Goal: Task Accomplishment & Management: Use online tool/utility

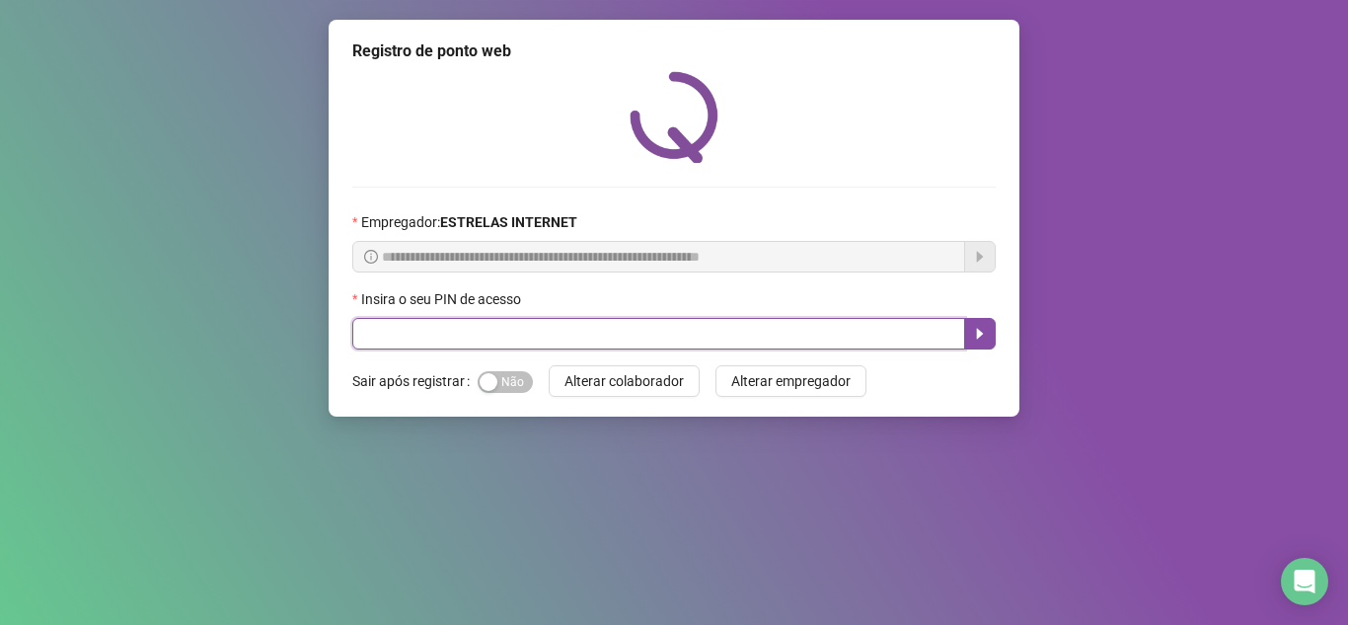
click at [733, 332] on input "text" at bounding box center [658, 334] width 613 height 32
type input "*****"
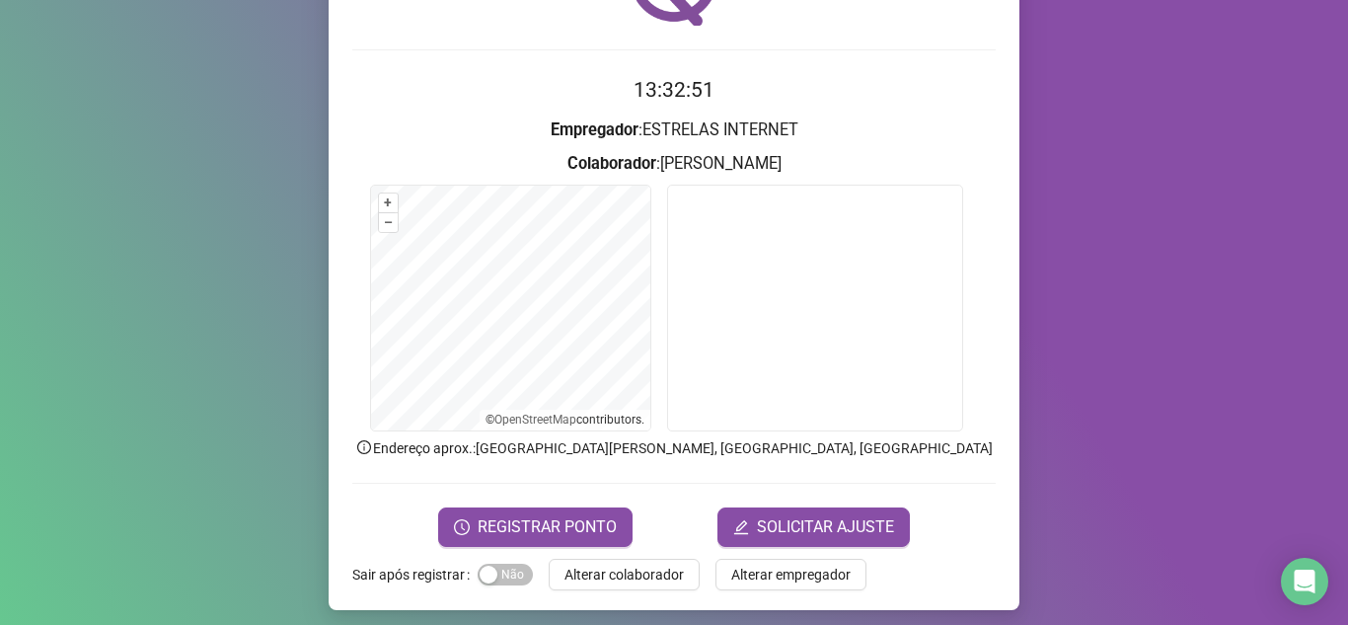
scroll to position [146, 0]
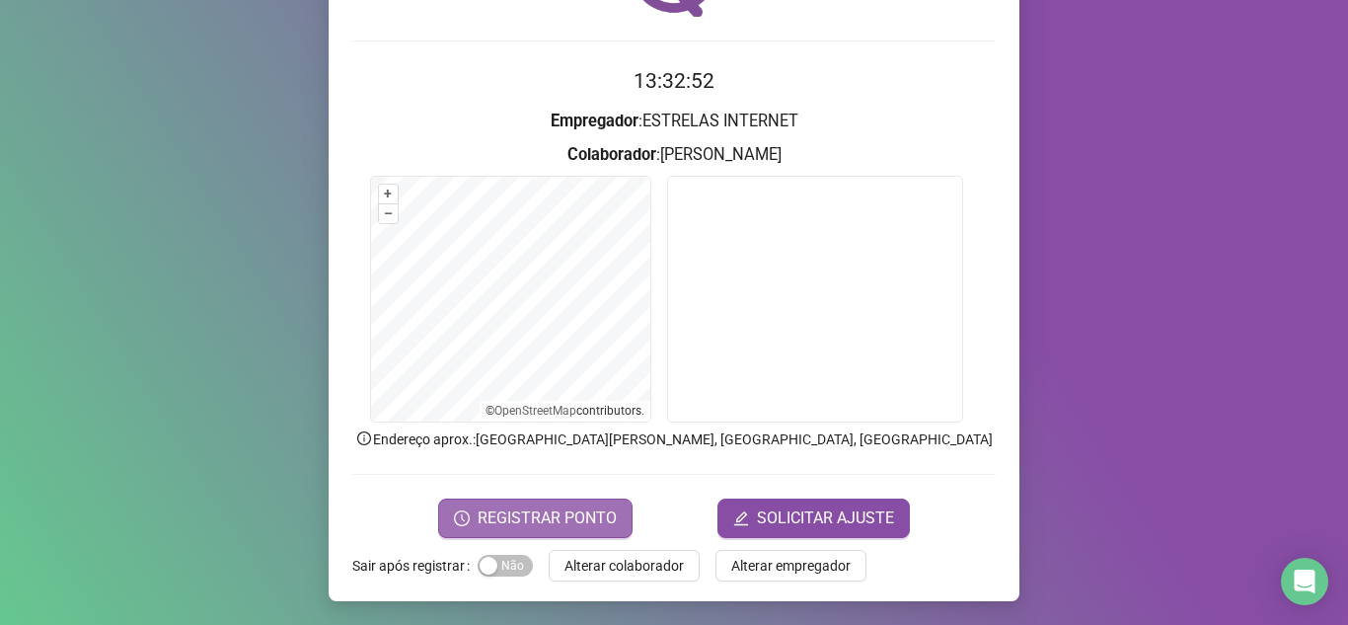
click at [562, 515] on span "REGISTRAR PONTO" at bounding box center [547, 518] width 139 height 24
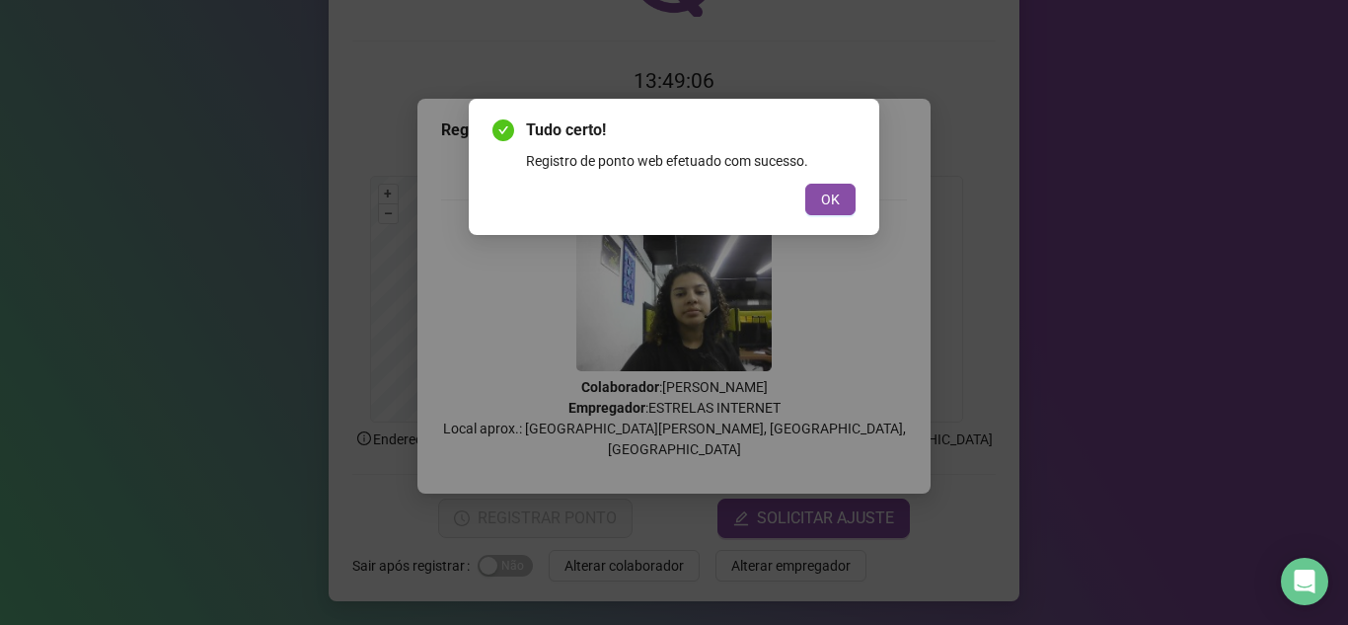
click at [822, 191] on span "OK" at bounding box center [830, 199] width 19 height 22
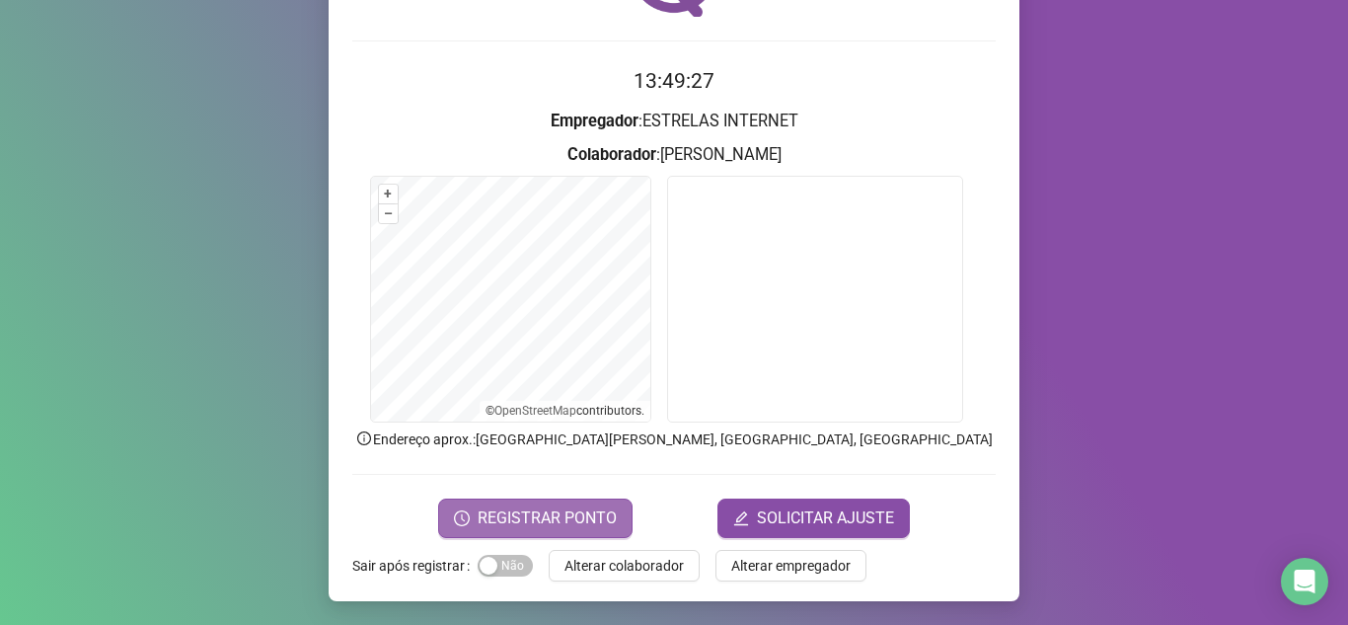
click at [566, 511] on span "REGISTRAR PONTO" at bounding box center [547, 518] width 139 height 24
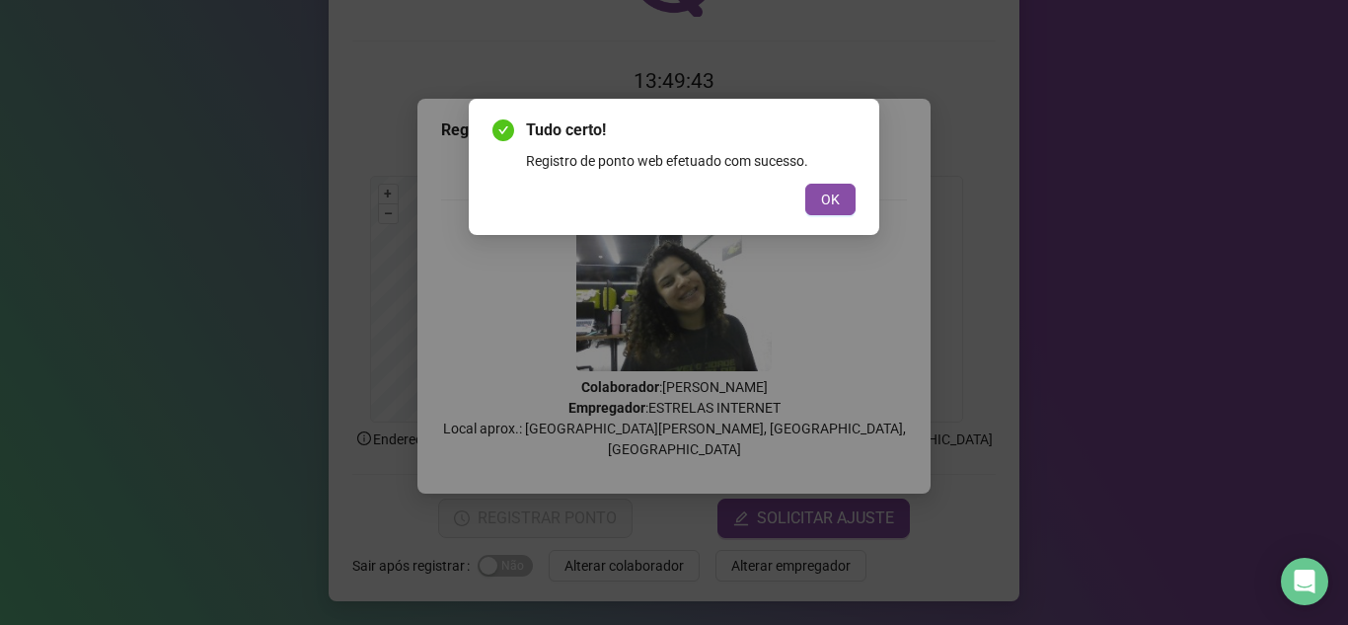
click at [839, 221] on div "Tudo certo! Registro de ponto web efetuado com sucesso. OK" at bounding box center [674, 167] width 410 height 136
click at [835, 207] on span "OK" at bounding box center [830, 199] width 19 height 22
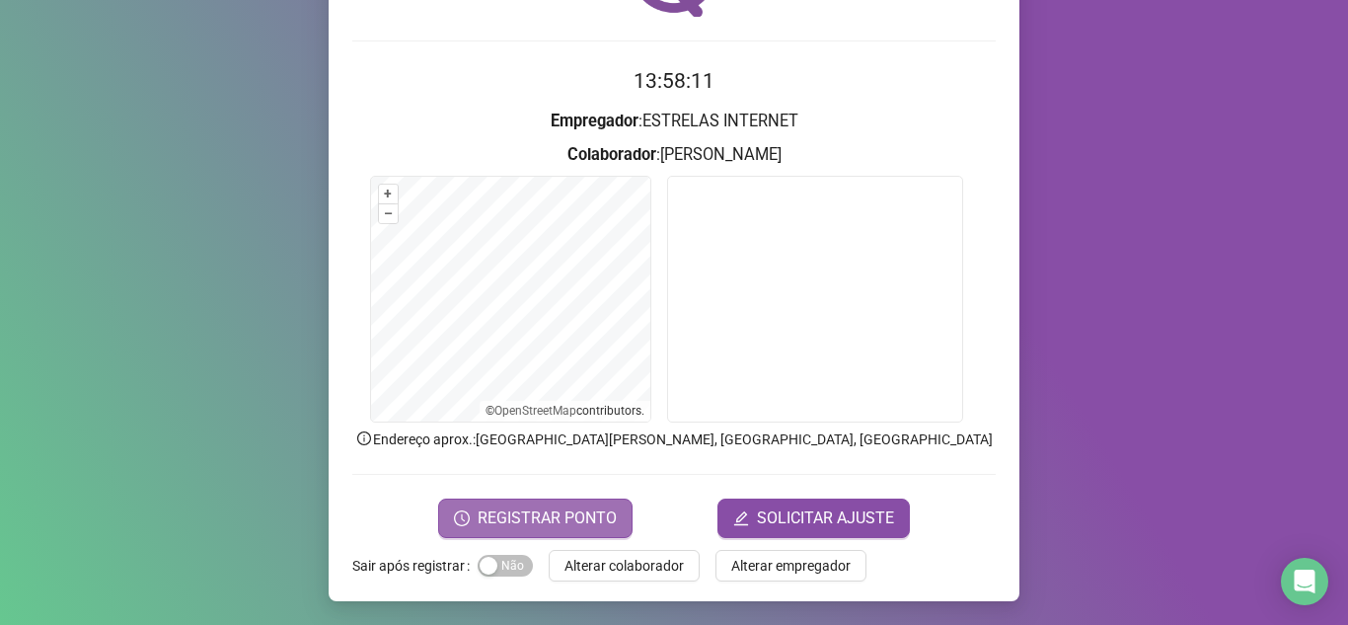
click at [593, 515] on span "REGISTRAR PONTO" at bounding box center [547, 518] width 139 height 24
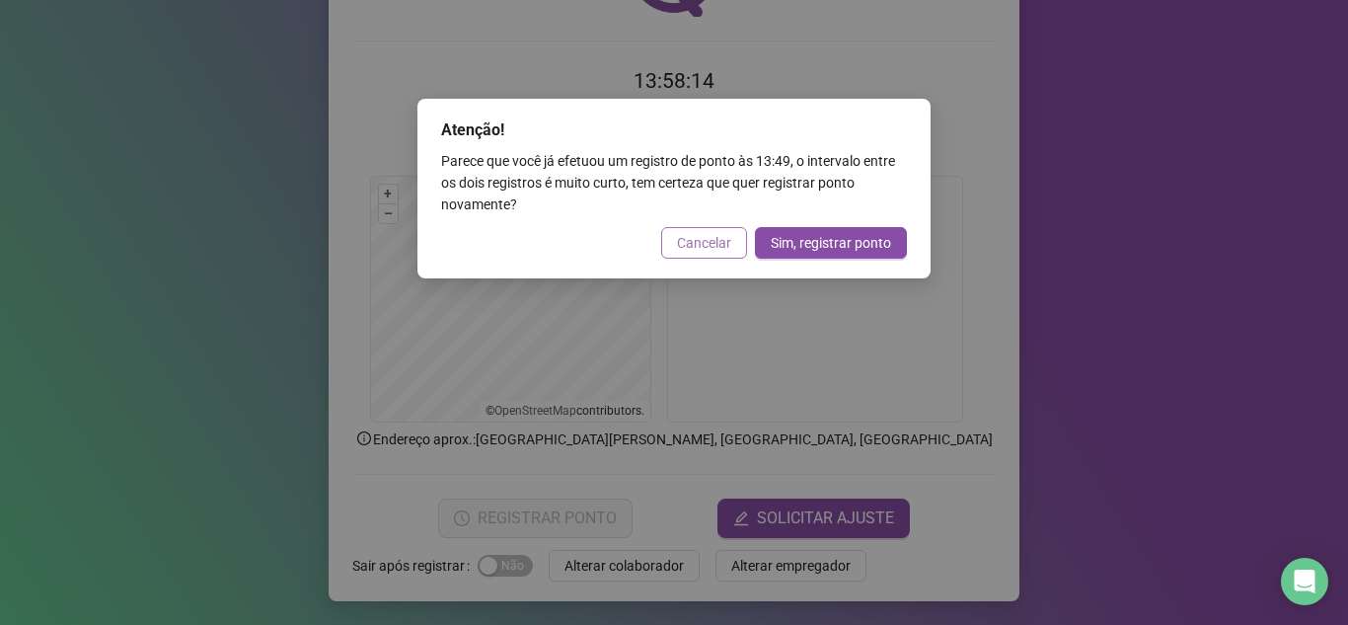
click at [705, 251] on span "Cancelar" at bounding box center [704, 243] width 54 height 22
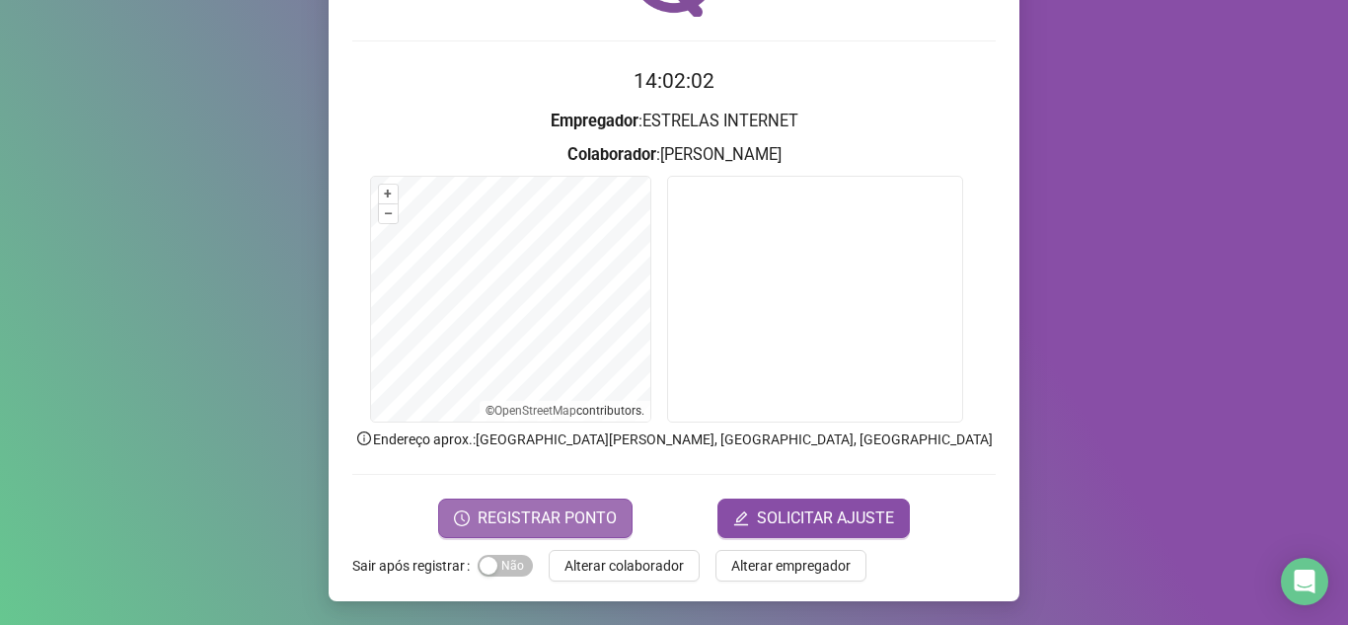
click at [583, 519] on span "REGISTRAR PONTO" at bounding box center [547, 518] width 139 height 24
